Goal: Task Accomplishment & Management: Complete application form

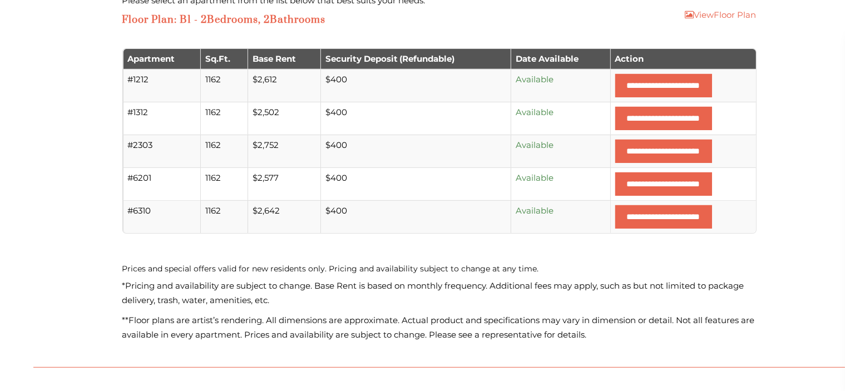
scroll to position [418, 0]
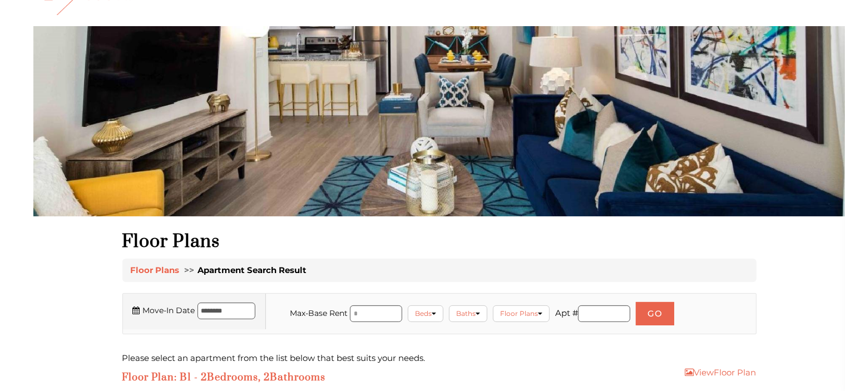
scroll to position [60, 0]
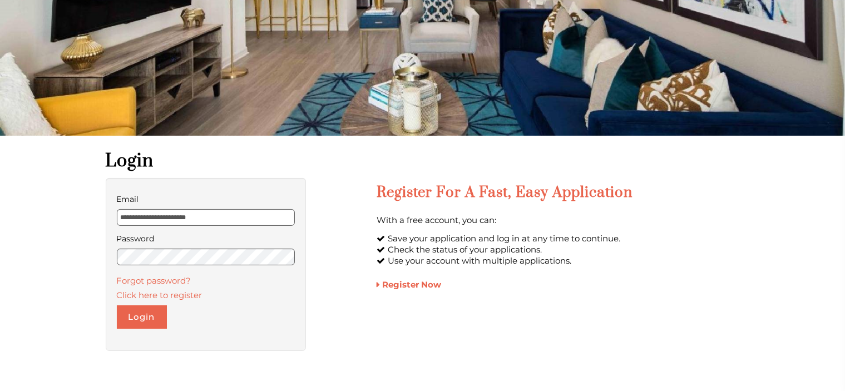
scroll to position [151, 0]
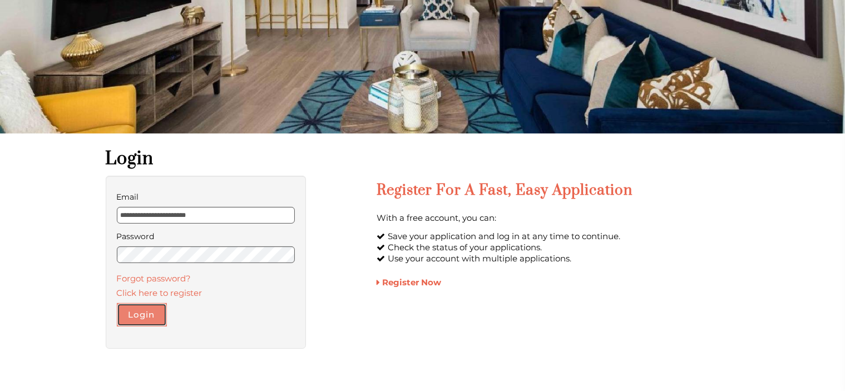
click at [154, 311] on button "Login" at bounding box center [142, 314] width 50 height 23
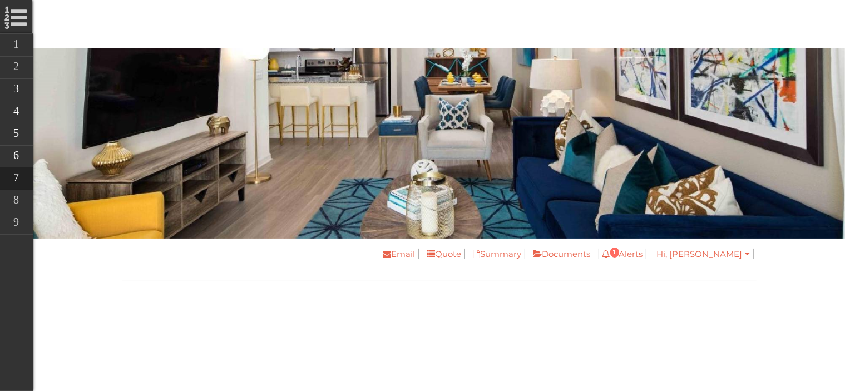
scroll to position [55, 0]
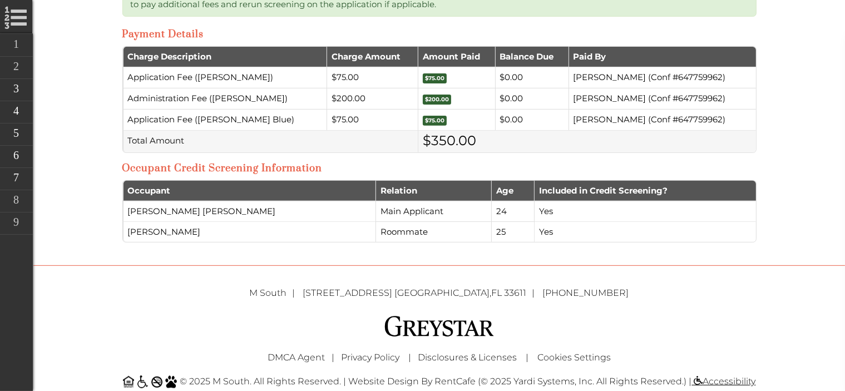
scroll to position [438, 0]
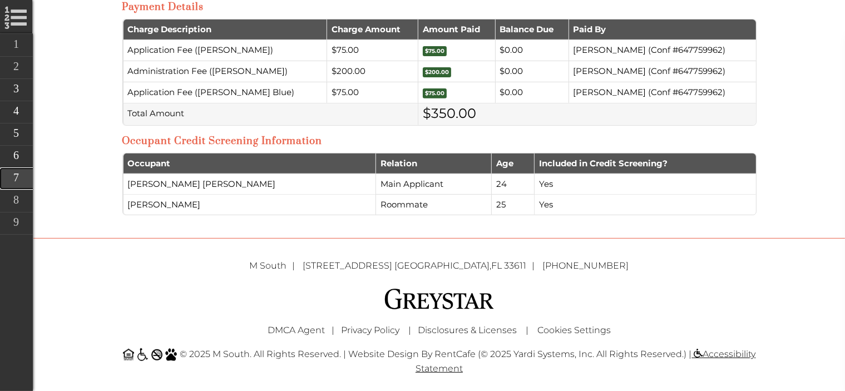
click at [8, 184] on link "Application Charges" at bounding box center [93, 178] width 189 height 22
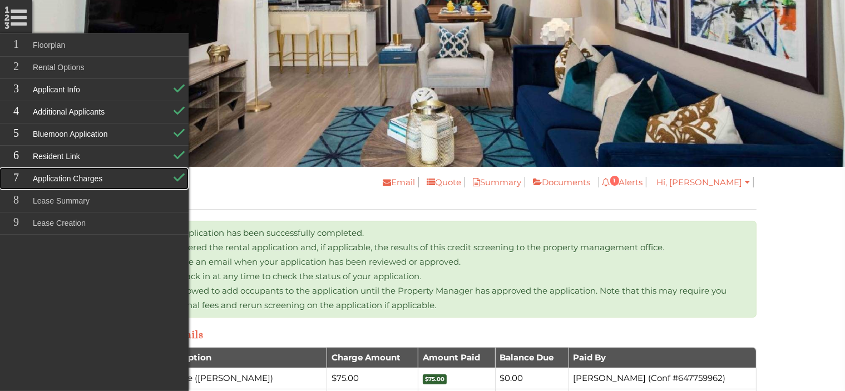
scroll to position [226, 0]
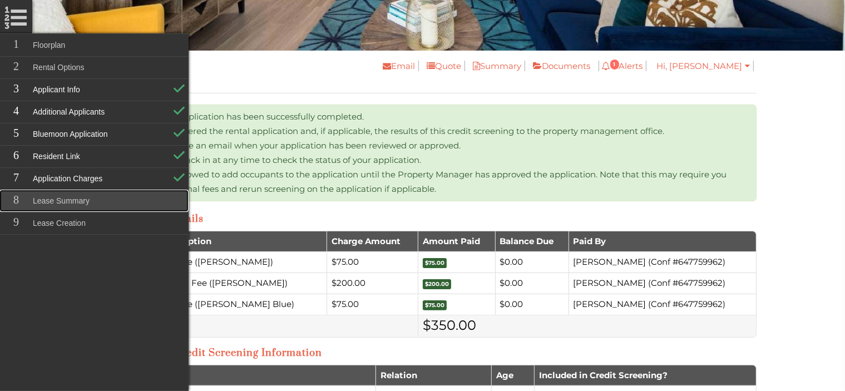
click at [82, 196] on link "Lease Summary" at bounding box center [93, 201] width 189 height 22
click at [145, 193] on link "Lease Summary" at bounding box center [93, 201] width 189 height 22
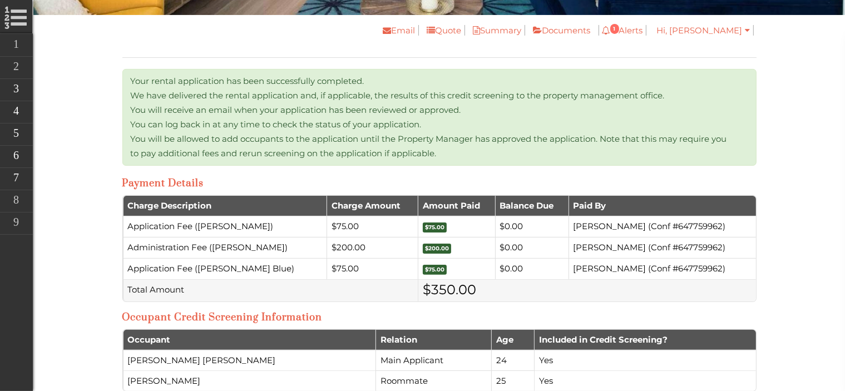
scroll to position [260, 0]
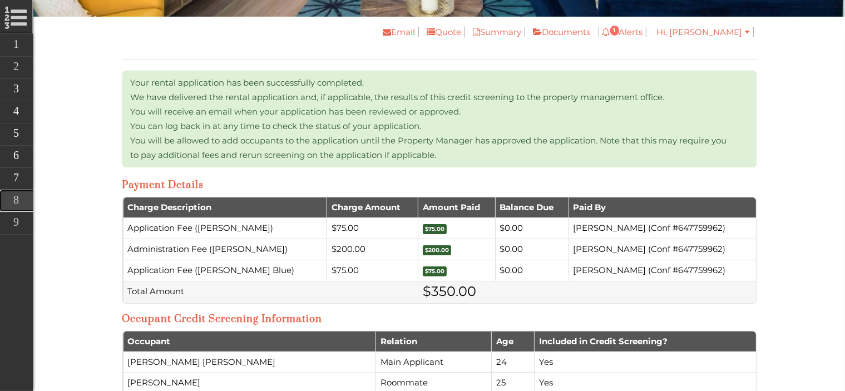
click at [26, 201] on link "Lease Summary" at bounding box center [93, 201] width 189 height 22
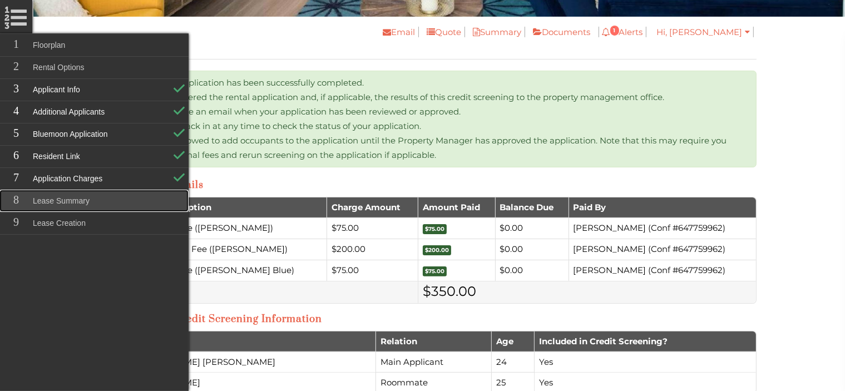
click at [26, 201] on link "Lease Summary" at bounding box center [93, 201] width 189 height 22
